Goal: Check status: Check status

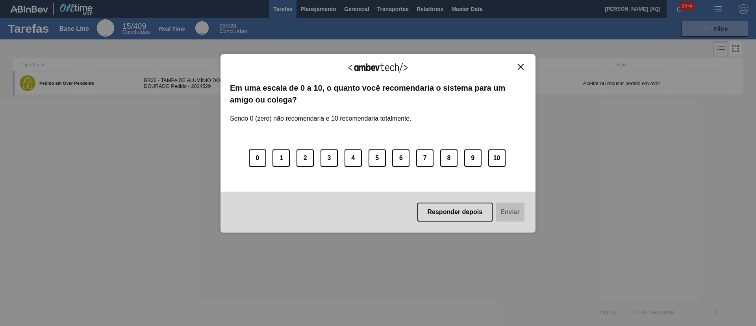
click at [520, 69] on img "Close" at bounding box center [521, 67] width 6 height 6
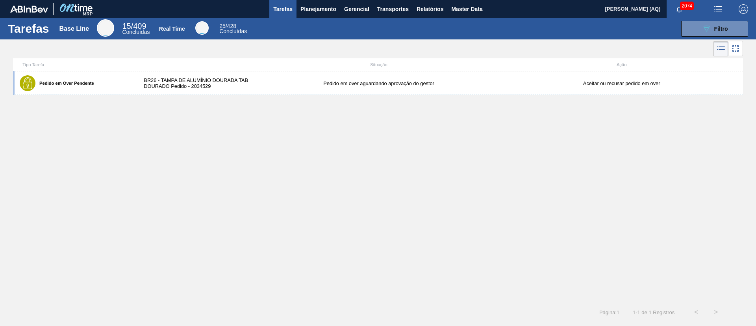
click at [219, 174] on div "Pedido em Over Pendente BR26 - TAMPA DE ALUMÍNIO DOURADA TAB DOURADO Pedido - 2…" at bounding box center [378, 186] width 730 height 231
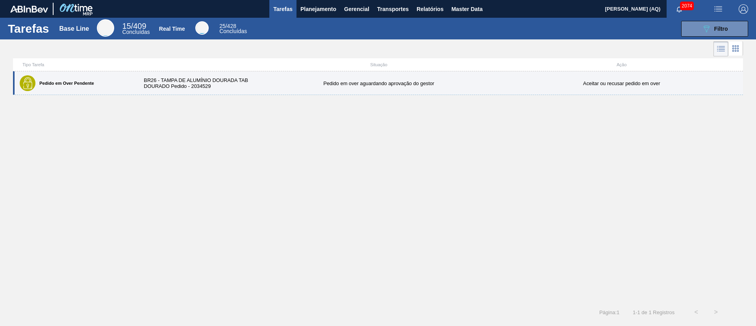
click at [316, 78] on div "Pedido em Over Pendente BR26 - TAMPA DE ALUMÍNIO DOURADA TAB DOURADO Pedido - 2…" at bounding box center [378, 83] width 730 height 24
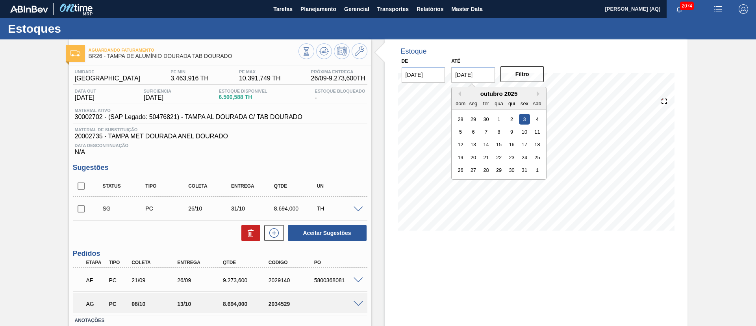
click at [482, 74] on input "[DATE]" at bounding box center [473, 75] width 44 height 16
click at [538, 91] on button "Next Month" at bounding box center [540, 94] width 6 height 6
click at [460, 96] on button "Previous Month" at bounding box center [459, 94] width 6 height 6
click at [523, 165] on div "31" at bounding box center [525, 170] width 11 height 11
type input "[DATE]"
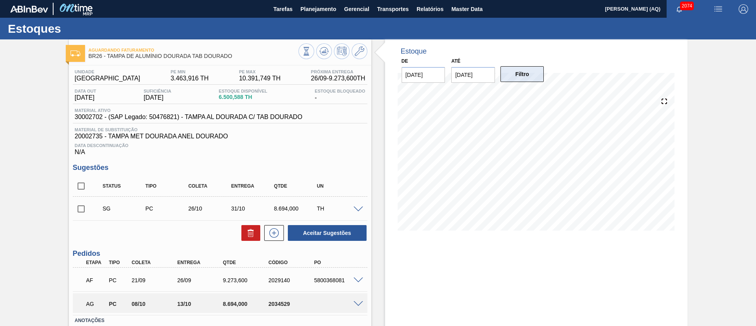
click at [518, 78] on button "Filtro" at bounding box center [523, 74] width 44 height 16
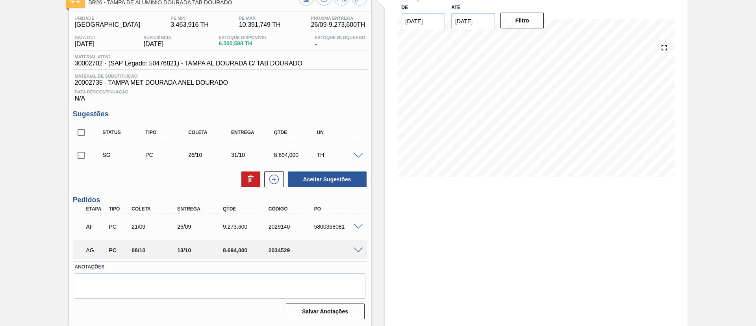
click at [357, 228] on span at bounding box center [358, 227] width 9 height 6
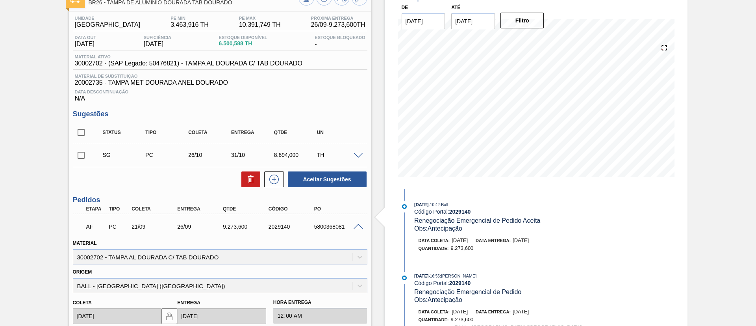
click at [358, 226] on span at bounding box center [358, 227] width 9 height 6
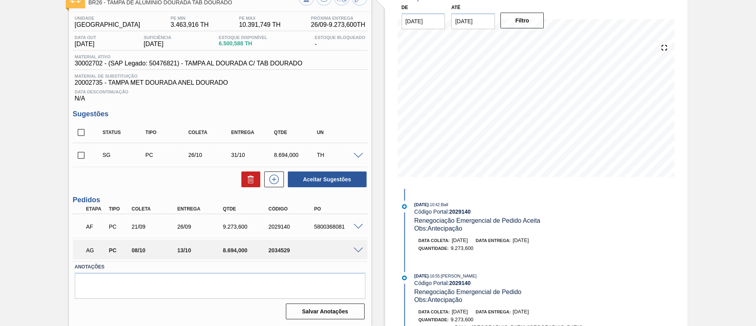
click at [358, 248] on span at bounding box center [358, 250] width 9 height 6
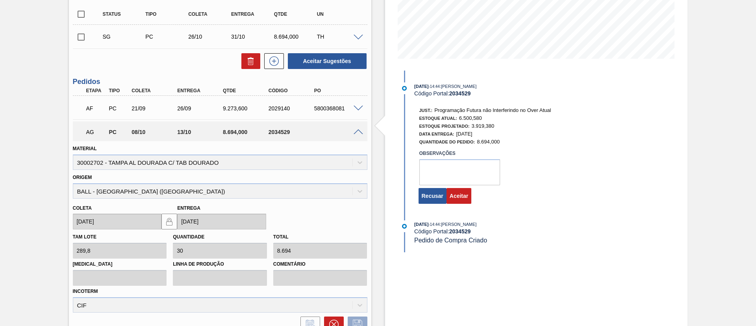
click at [356, 131] on span at bounding box center [358, 132] width 9 height 6
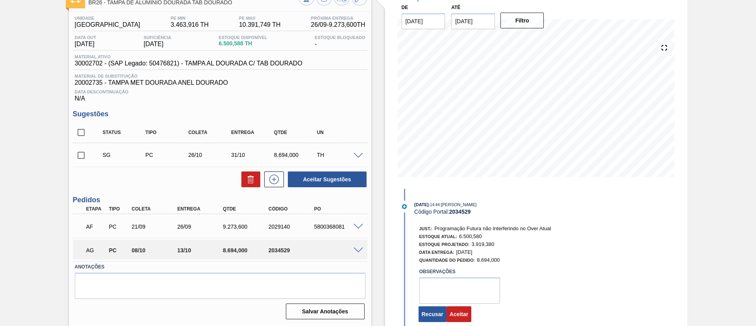
scroll to position [45, 0]
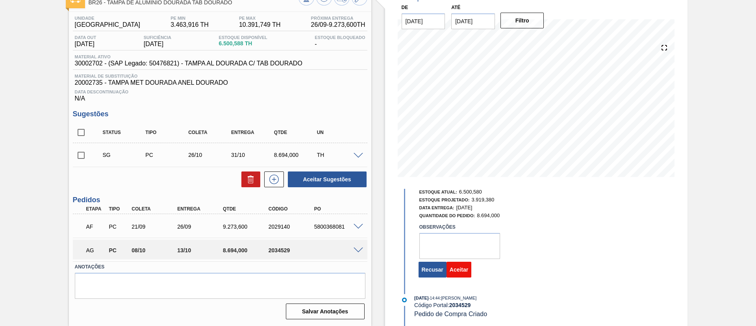
click at [459, 269] on button "Aceitar" at bounding box center [459, 270] width 25 height 16
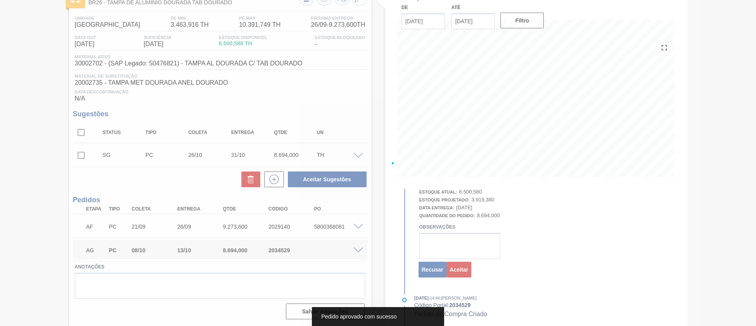
scroll to position [0, 0]
